Goal: Register for event/course

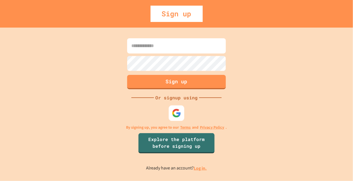
click at [176, 110] on img at bounding box center [176, 113] width 9 height 9
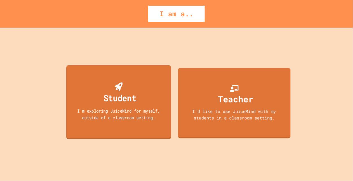
click at [121, 95] on div "Student" at bounding box center [119, 97] width 33 height 13
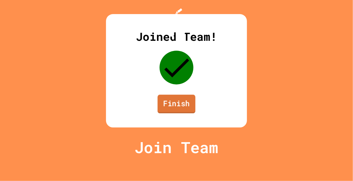
click at [182, 113] on link "Finish" at bounding box center [177, 104] width 38 height 19
